Goal: Use online tool/utility: Utilize a website feature to perform a specific function

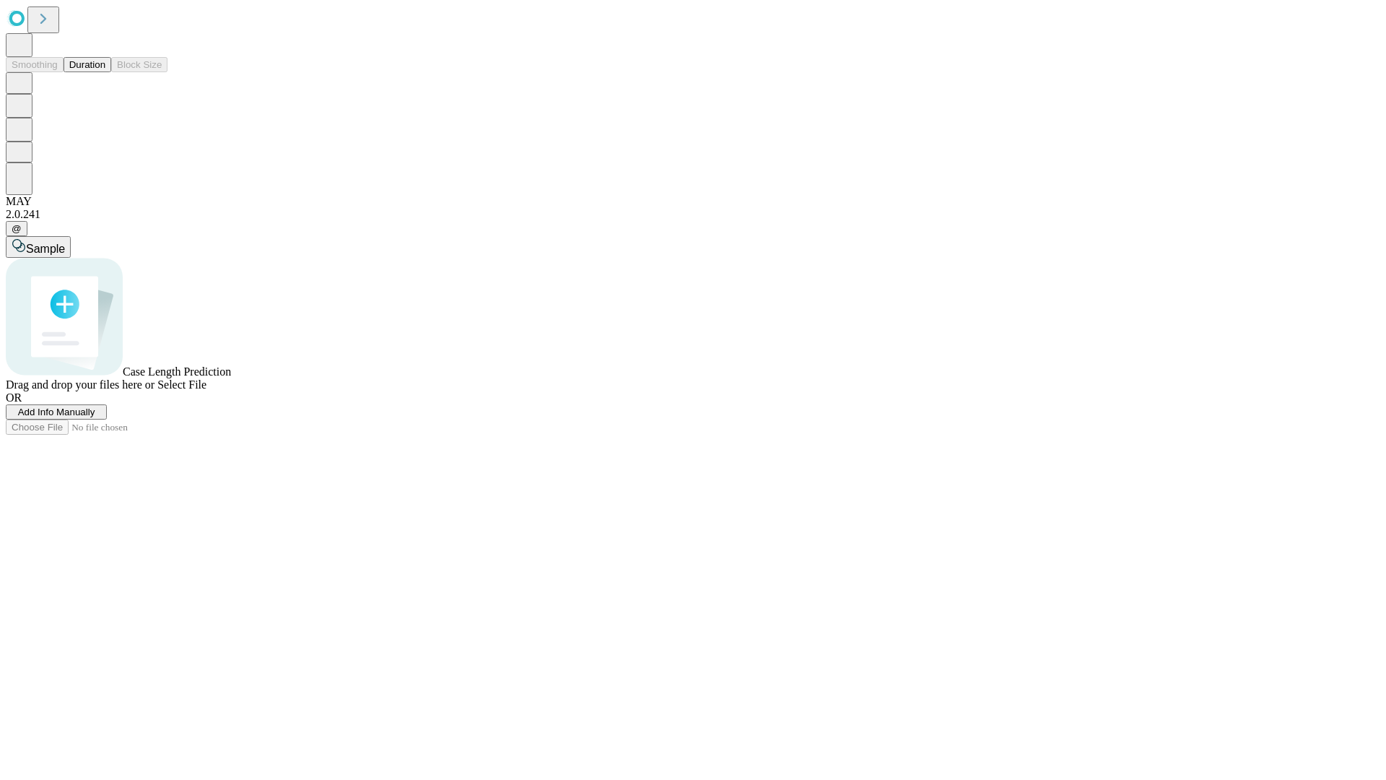
click at [105, 72] on button "Duration" at bounding box center [88, 64] width 48 height 15
click at [65, 243] on span "Sample" at bounding box center [45, 249] width 39 height 12
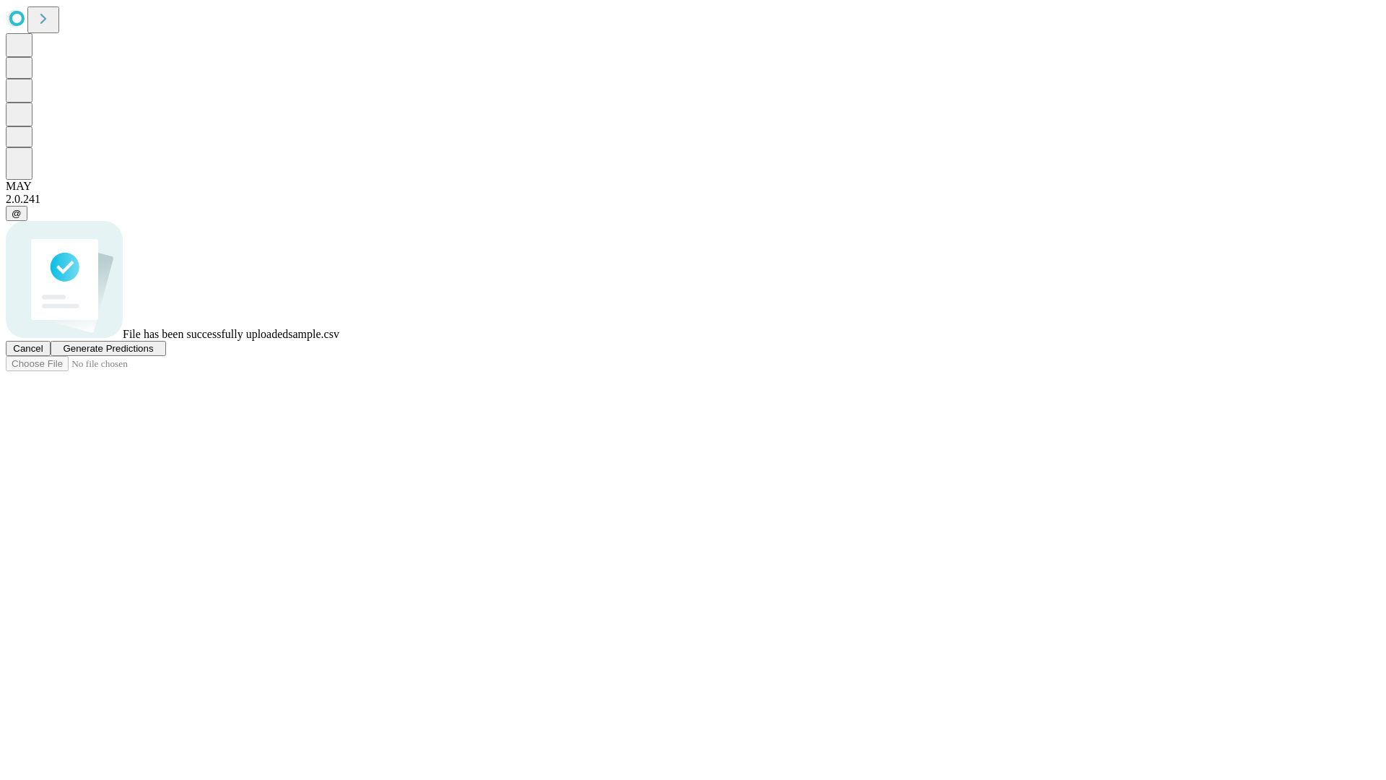
click at [153, 354] on span "Generate Predictions" at bounding box center [108, 348] width 90 height 11
